Goal: Transaction & Acquisition: Purchase product/service

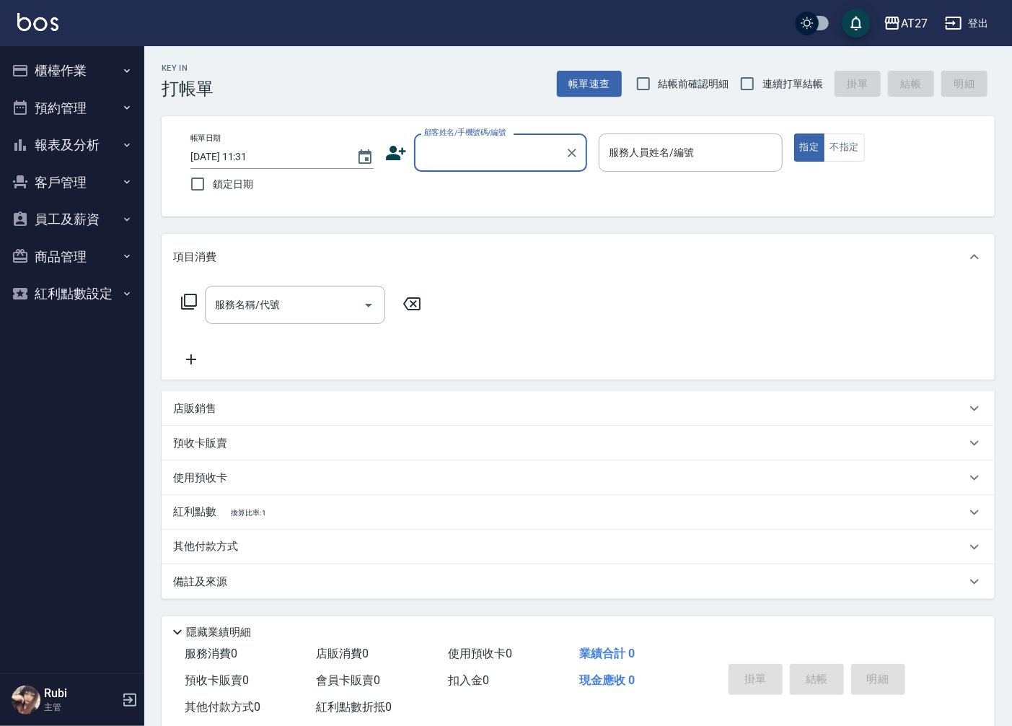
click at [89, 73] on button "櫃檯作業" at bounding box center [72, 71] width 133 height 38
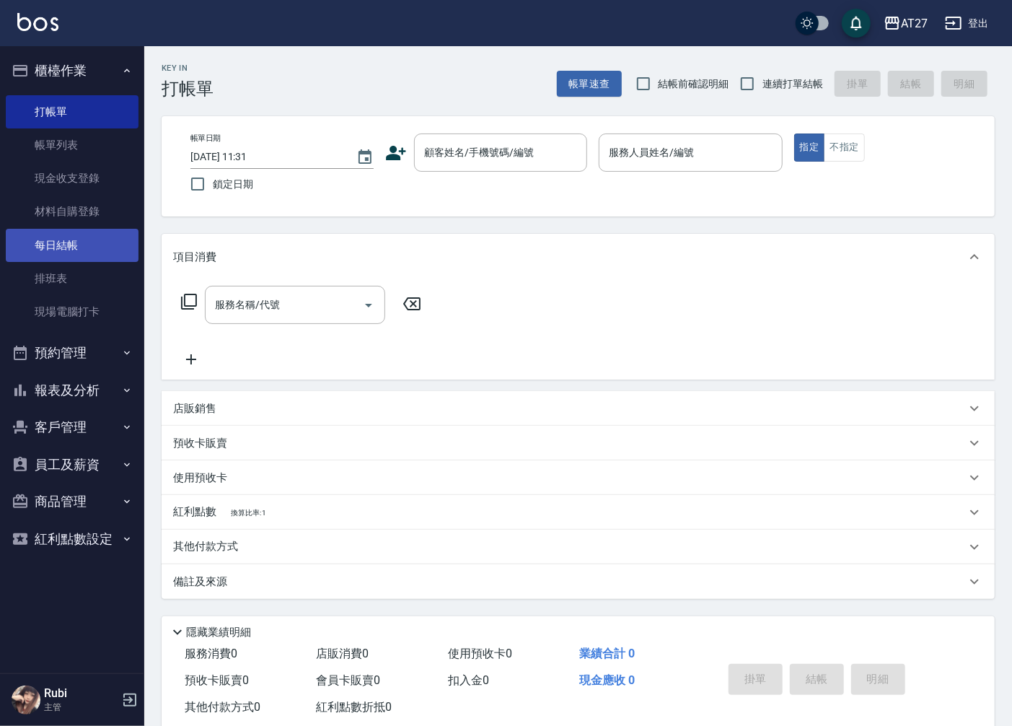
click at [94, 247] on link "每日結帳" at bounding box center [72, 245] width 133 height 33
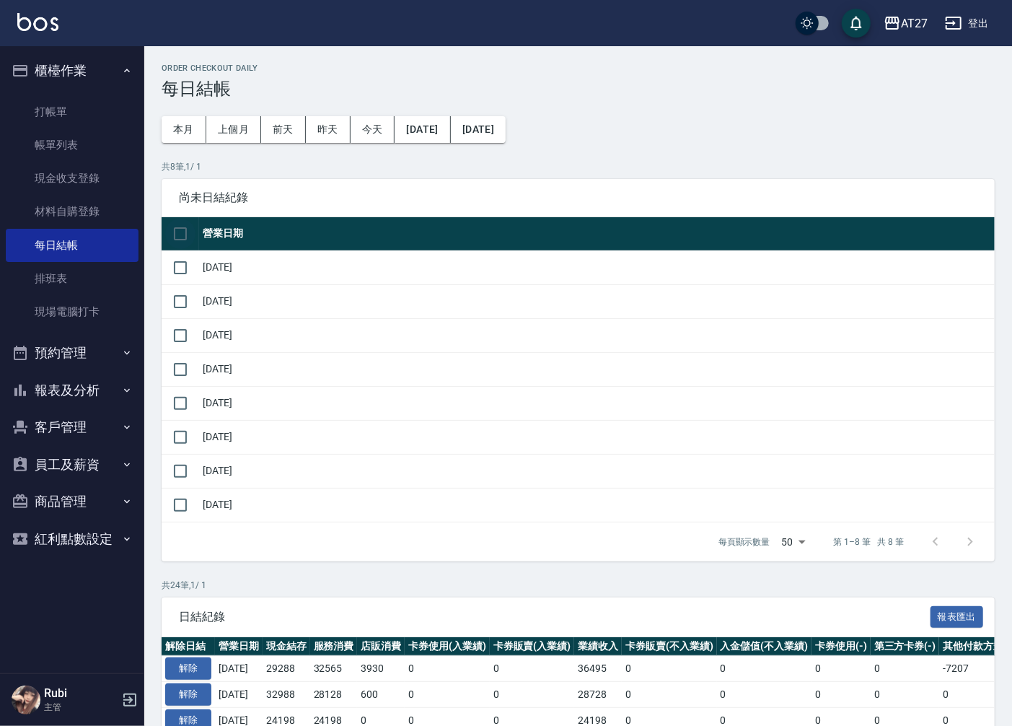
click at [180, 232] on input "checkbox" at bounding box center [180, 234] width 30 height 30
checkbox input "true"
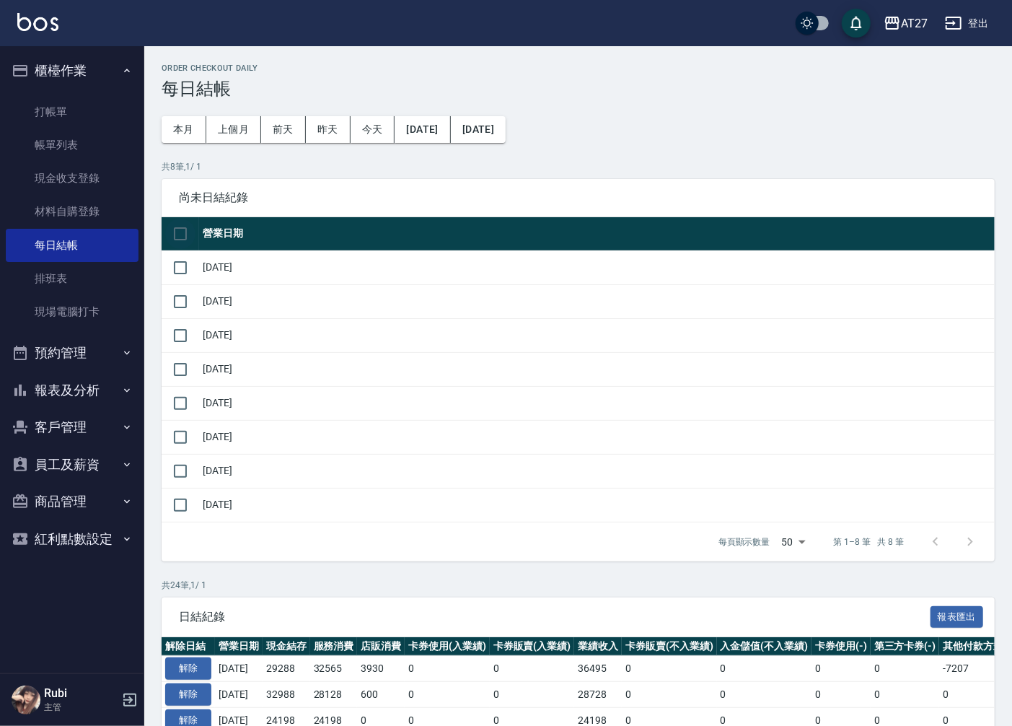
checkbox input "true"
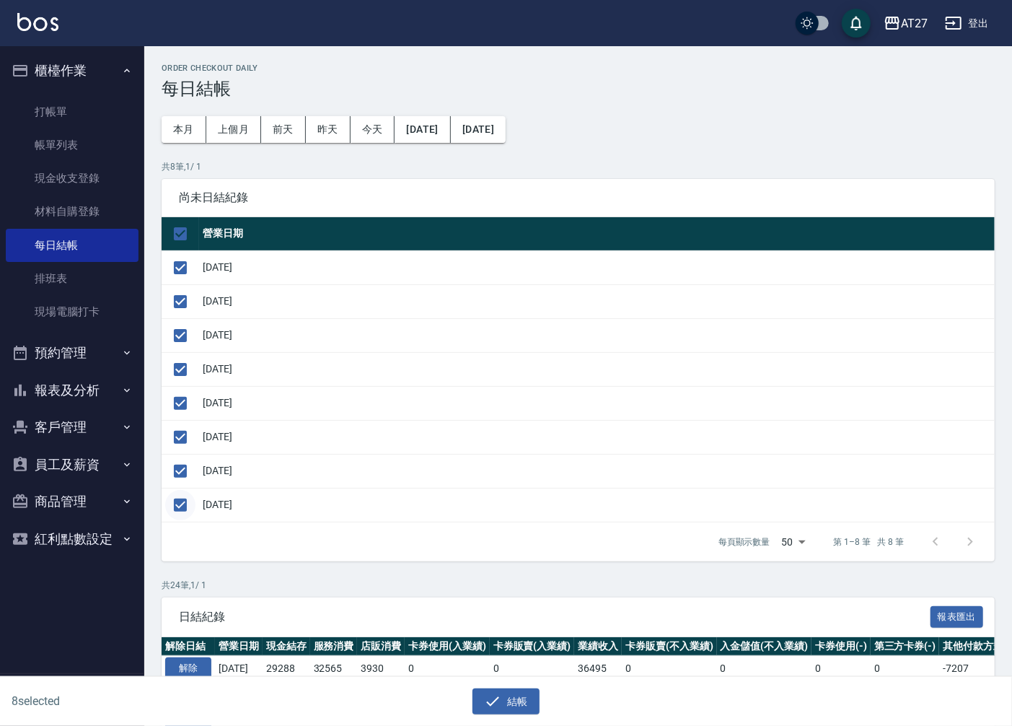
click at [182, 503] on input "checkbox" at bounding box center [180, 505] width 30 height 30
checkbox input "false"
click at [510, 702] on button "結帳" at bounding box center [505, 701] width 67 height 27
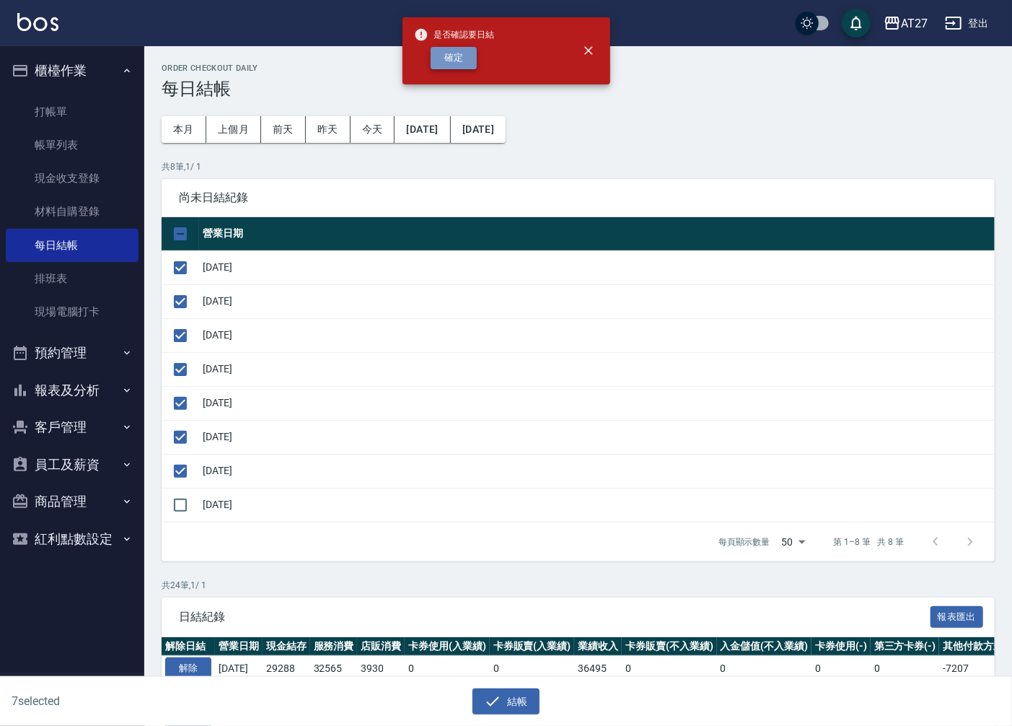
click at [459, 52] on button "確定" at bounding box center [454, 58] width 46 height 22
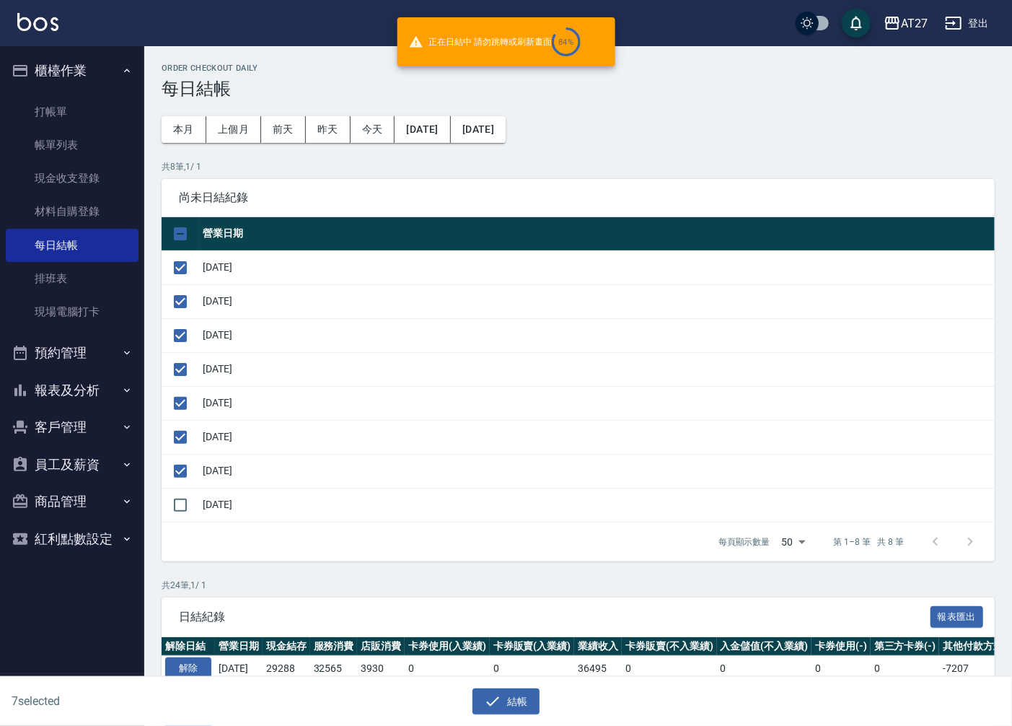
checkbox input "false"
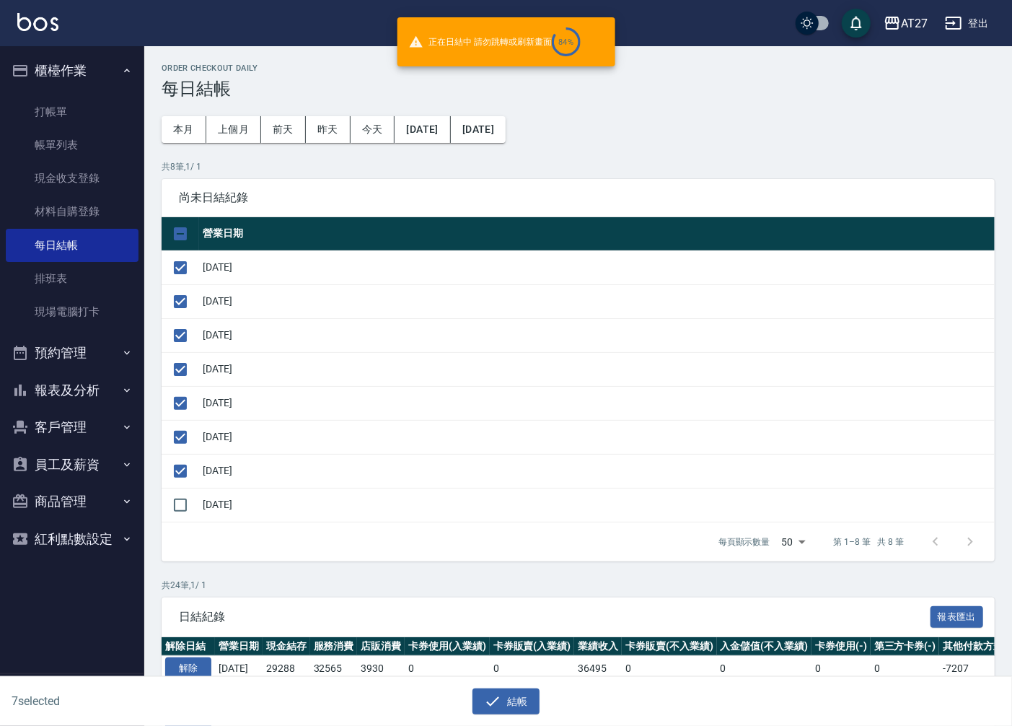
checkbox input "false"
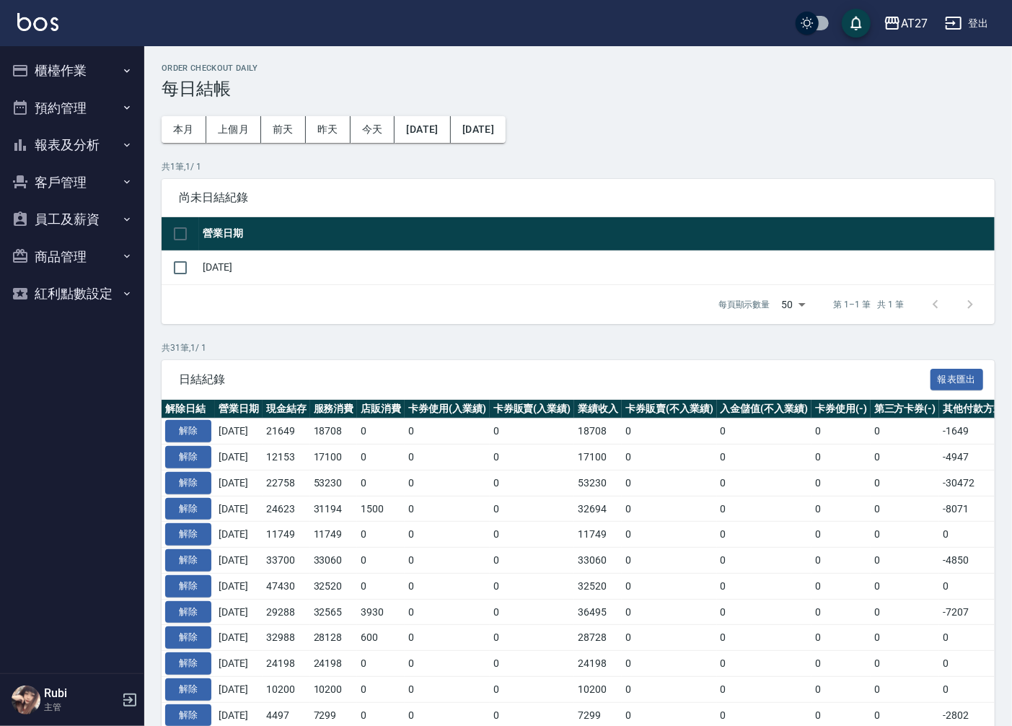
click at [89, 65] on button "櫃檯作業" at bounding box center [72, 71] width 133 height 38
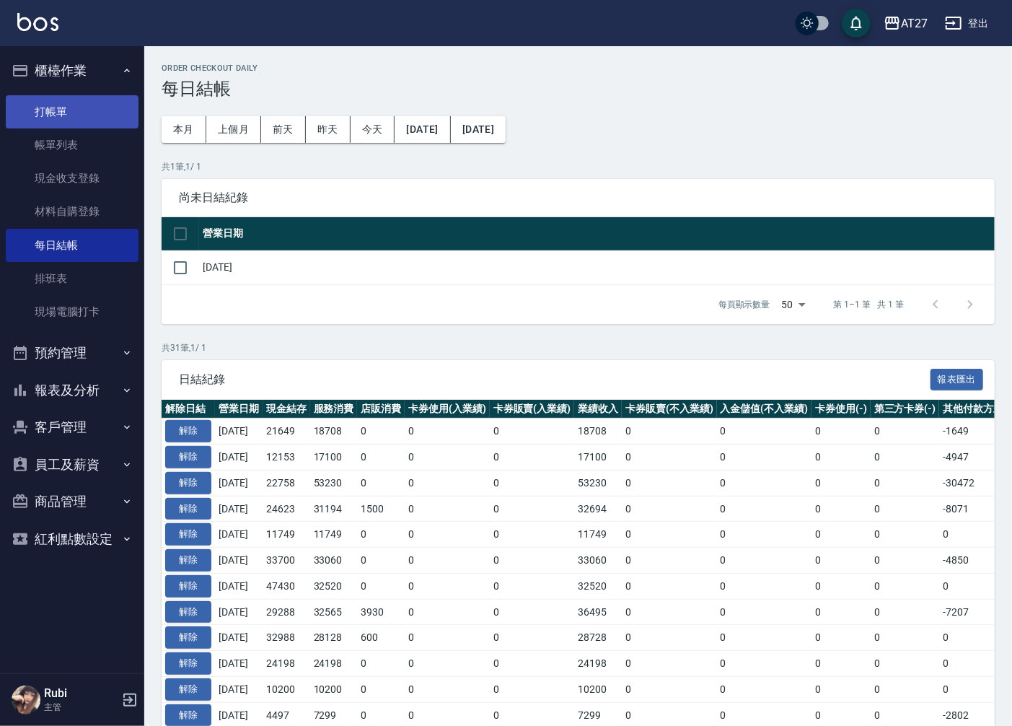
click at [68, 113] on link "打帳單" at bounding box center [72, 111] width 133 height 33
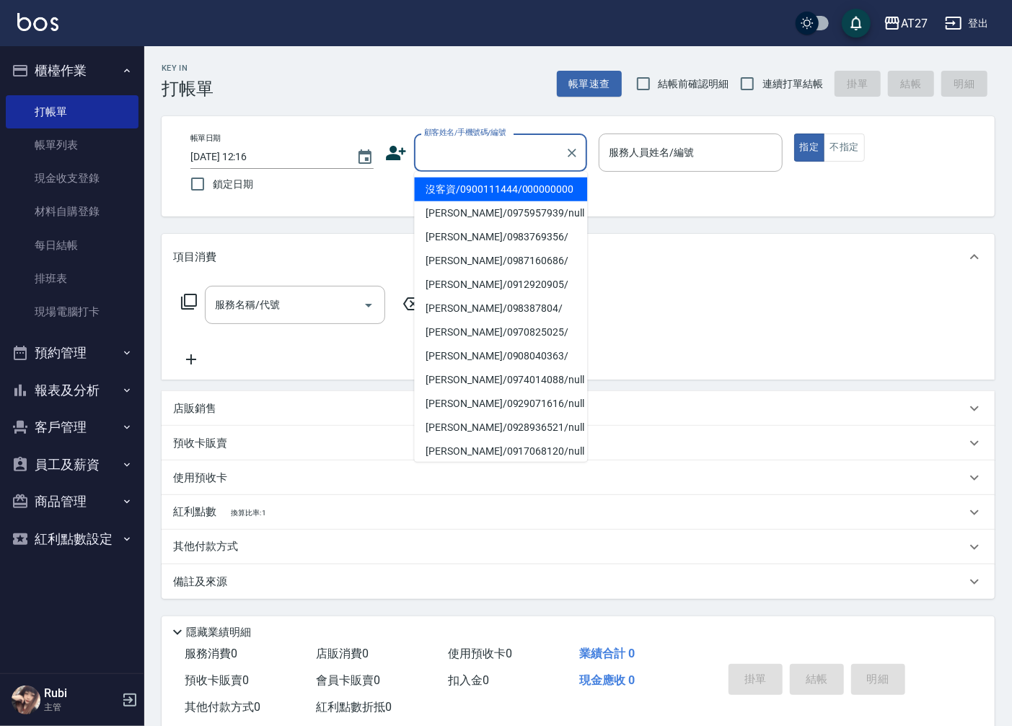
click at [488, 155] on input "顧客姓名/手機號碼/編號" at bounding box center [489, 152] width 138 height 25
click at [495, 193] on li "沒客資/0900111444/000000000" at bounding box center [500, 189] width 173 height 24
type input "沒客資/0900111444/000000000"
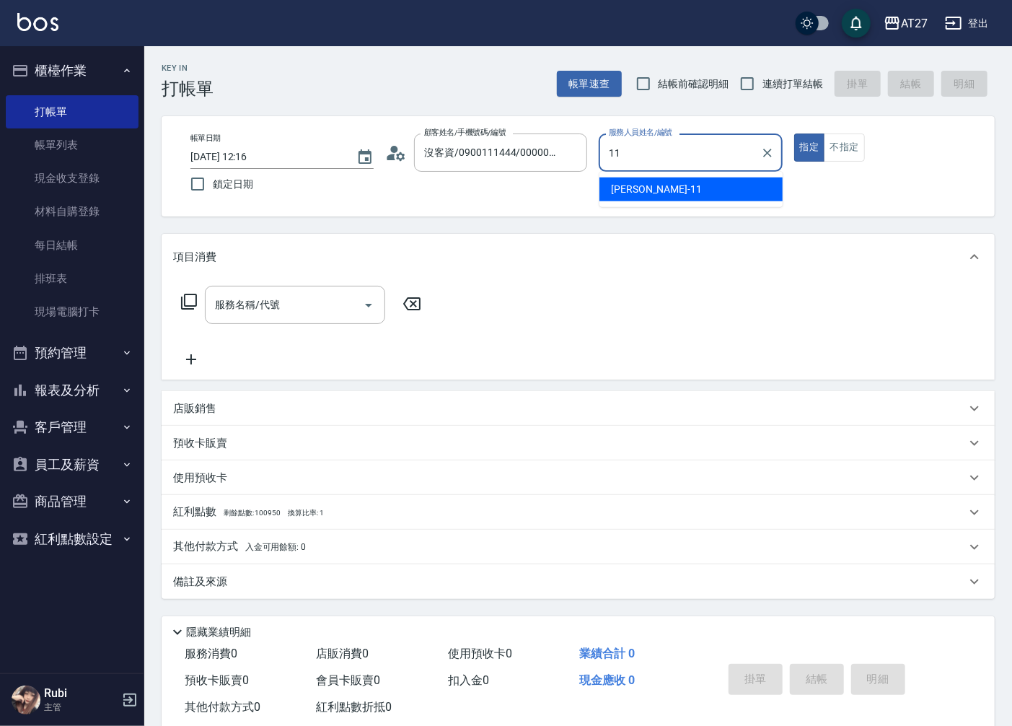
type input "[PERSON_NAME]-11"
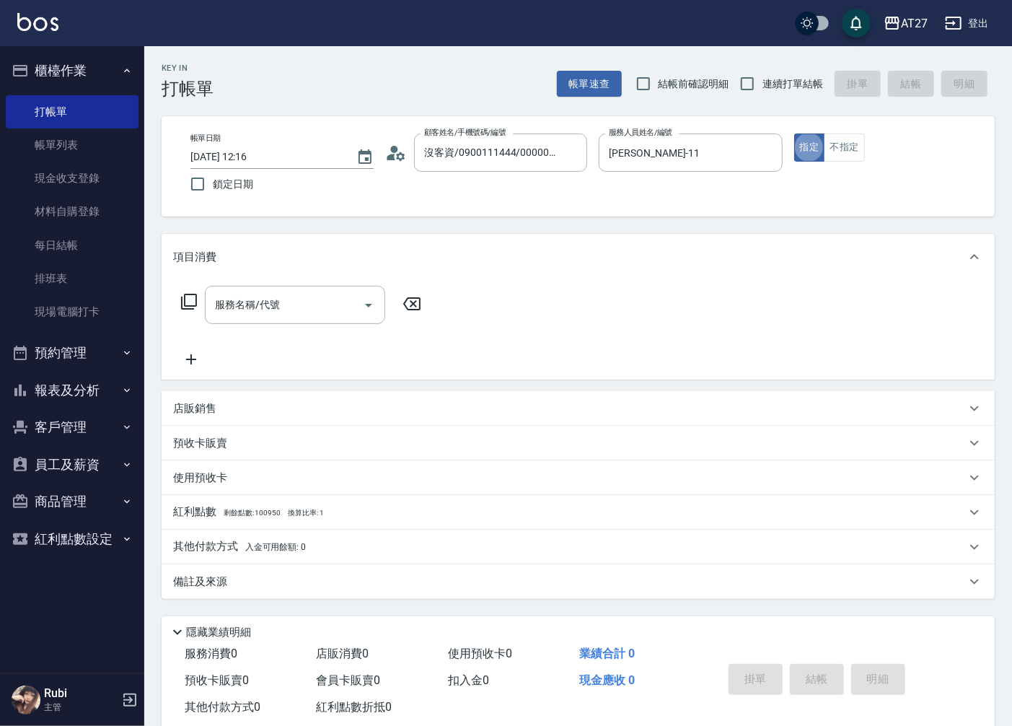
type button "true"
click at [847, 151] on button "不指定" at bounding box center [844, 147] width 40 height 28
click at [305, 301] on input "服務名稱/代號" at bounding box center [284, 304] width 146 height 25
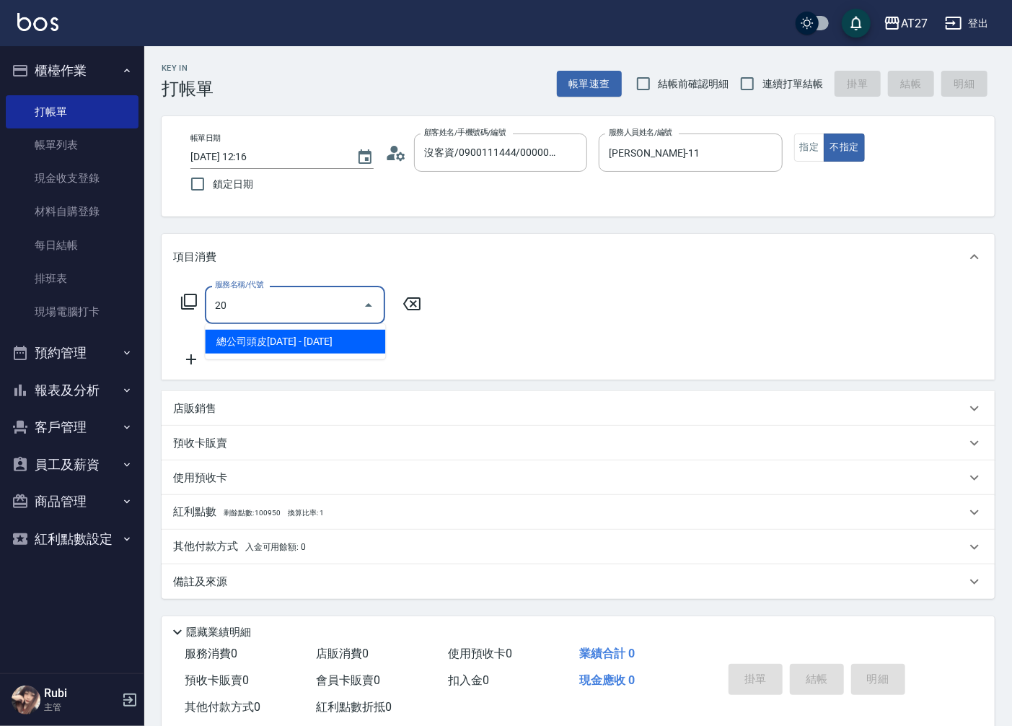
type input "203"
type input "20"
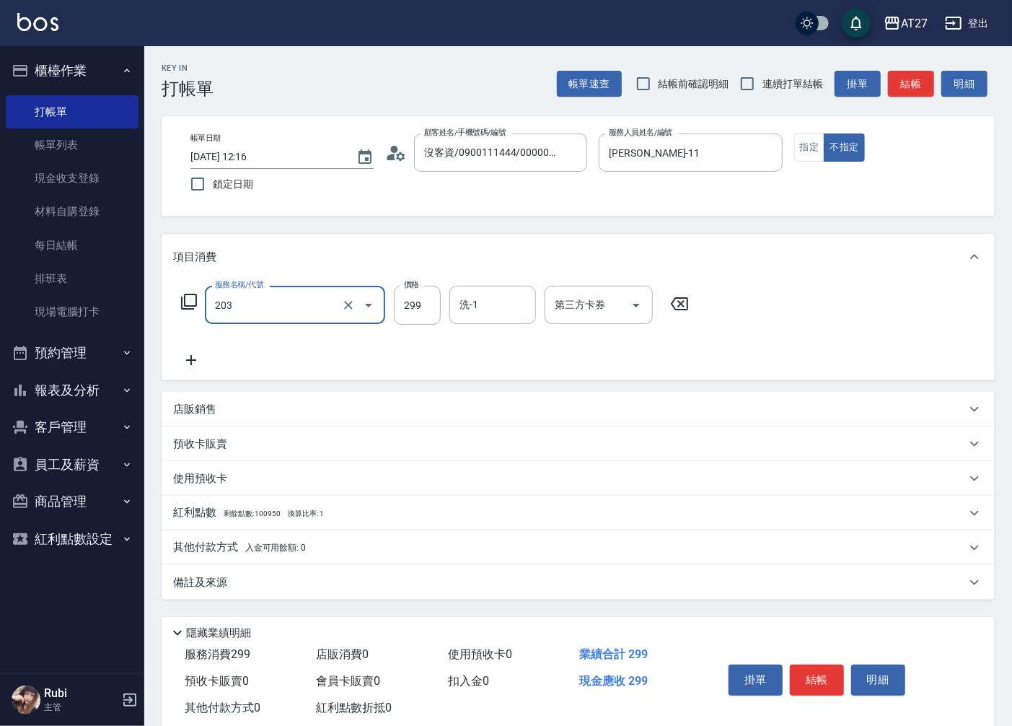
type input "健康洗髮(203)"
click at [500, 307] on input "洗-1" at bounding box center [493, 304] width 74 height 25
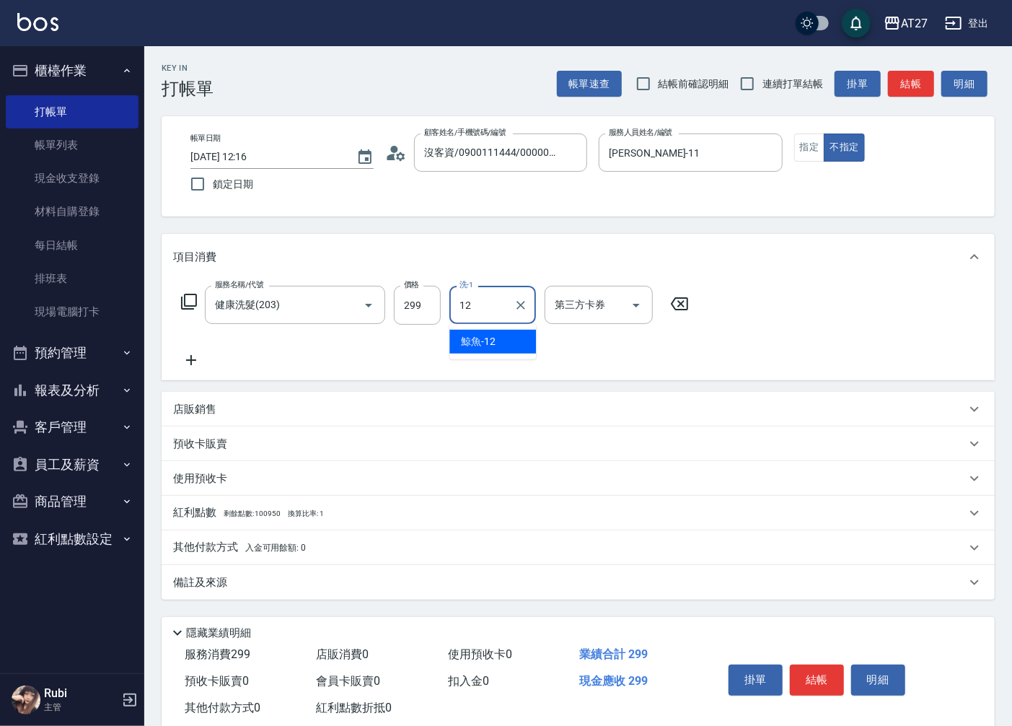
type input "鯨魚-12"
click at [410, 305] on input "299" at bounding box center [417, 305] width 47 height 39
type input "3"
type input "0"
type input "300"
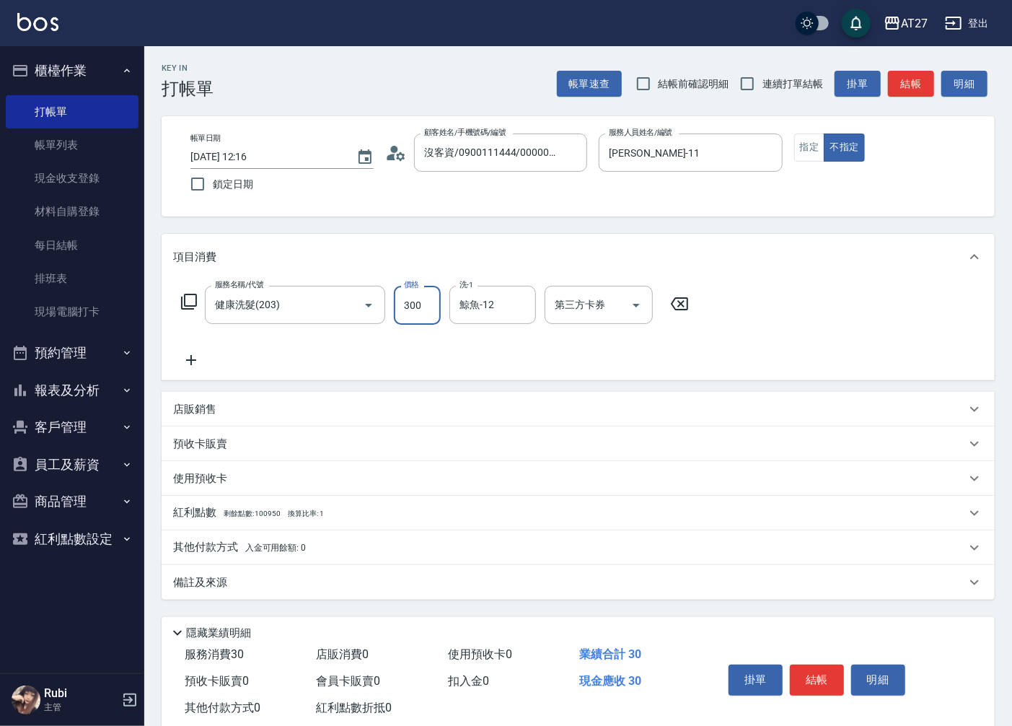
type input "30"
type input "3000"
type input "30"
type input "300"
click at [824, 678] on button "結帳" at bounding box center [817, 679] width 54 height 30
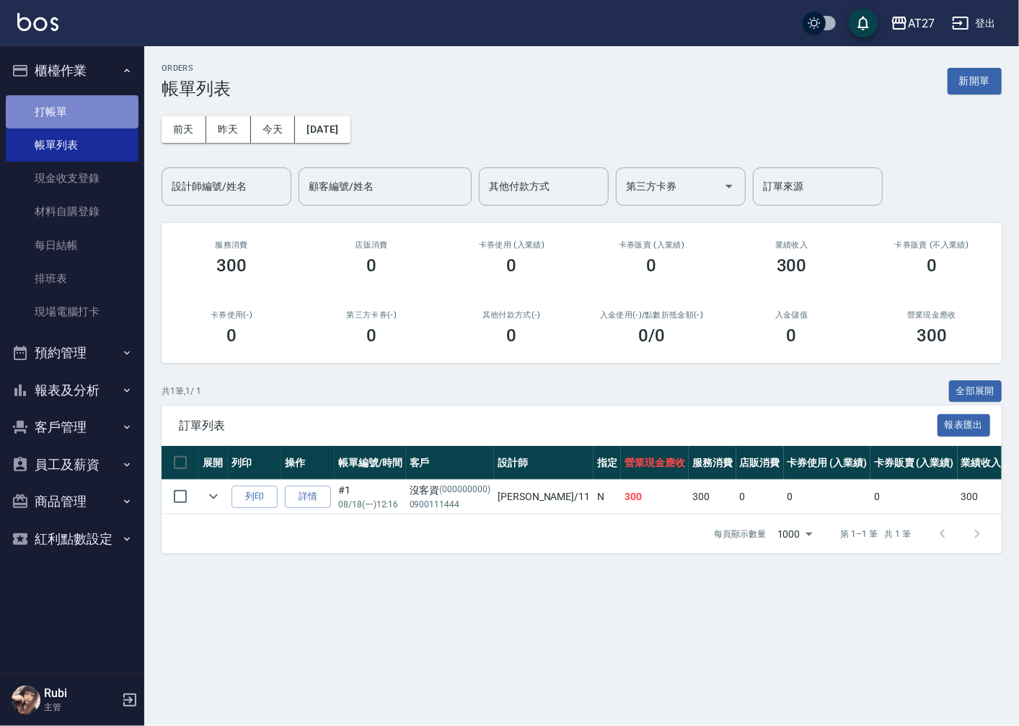
click at [66, 113] on link "打帳單" at bounding box center [72, 111] width 133 height 33
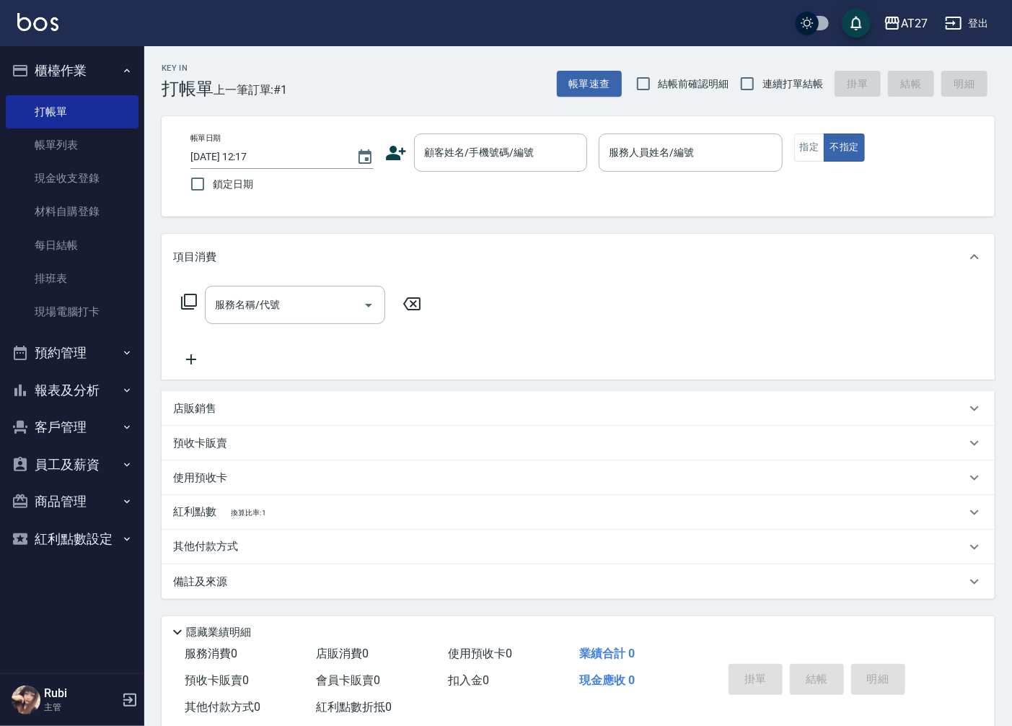
drag, startPoint x: 219, startPoint y: 368, endPoint x: 300, endPoint y: 420, distance: 96.4
click at [290, 386] on div "AT27 登出 櫃檯作業 打帳單 帳單列表 現金收支登錄 材料自購登錄 每日結帳 排班表 現場電腦打卡 預約管理 預約管理 單日預約紀錄 單週預約紀錄 報表及…" at bounding box center [506, 377] width 1012 height 755
click at [839, 626] on div "隱藏業績明細" at bounding box center [582, 631] width 826 height 17
